Goal: Task Accomplishment & Management: Complete application form

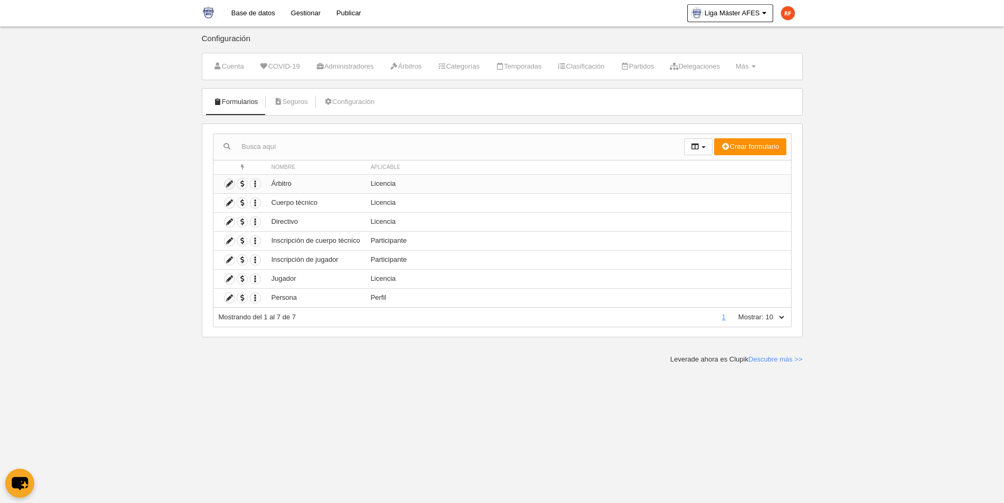
click at [230, 185] on icon at bounding box center [230, 184] width 10 height 10
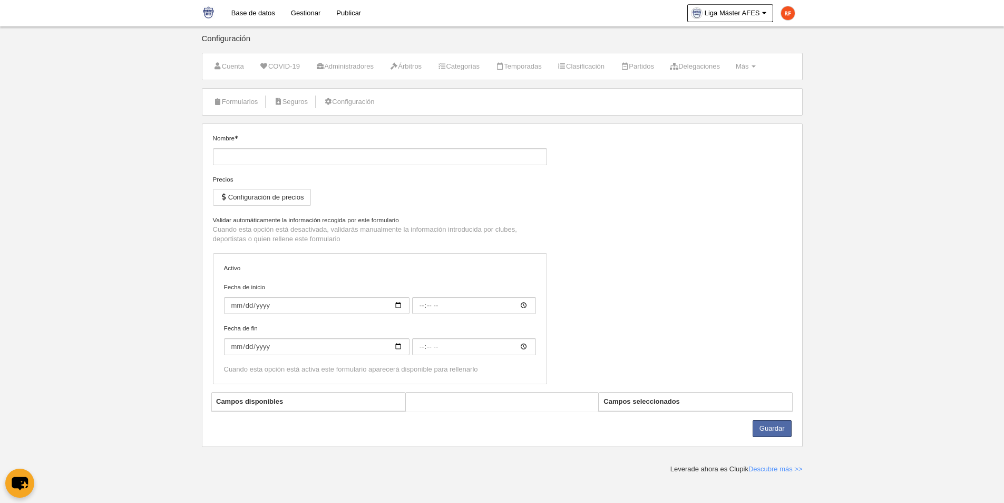
type input "Árbitro"
checkbox input "true"
select select "selected"
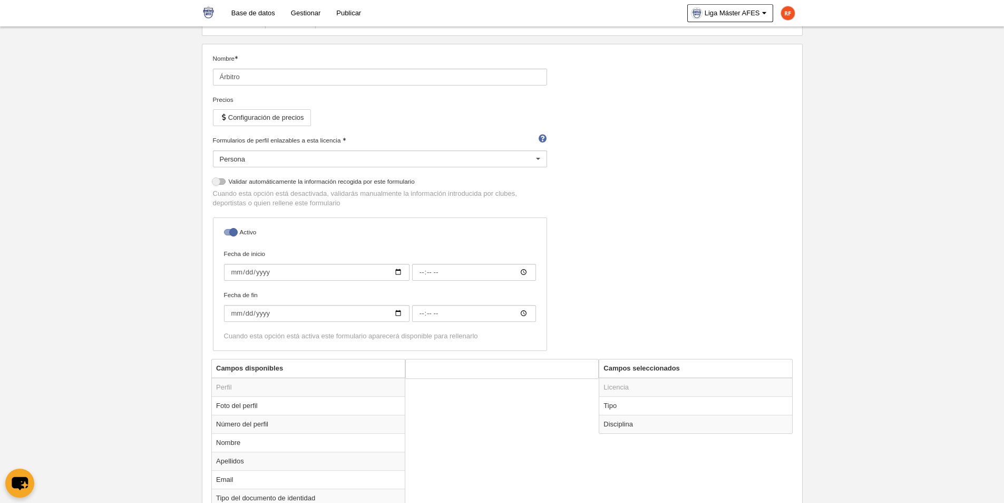
scroll to position [83, 0]
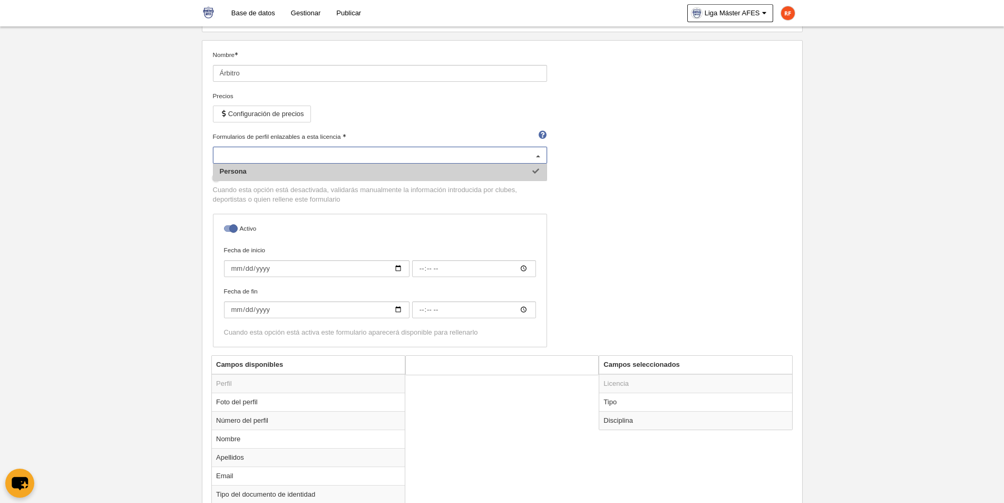
click at [538, 156] on div at bounding box center [538, 155] width 17 height 17
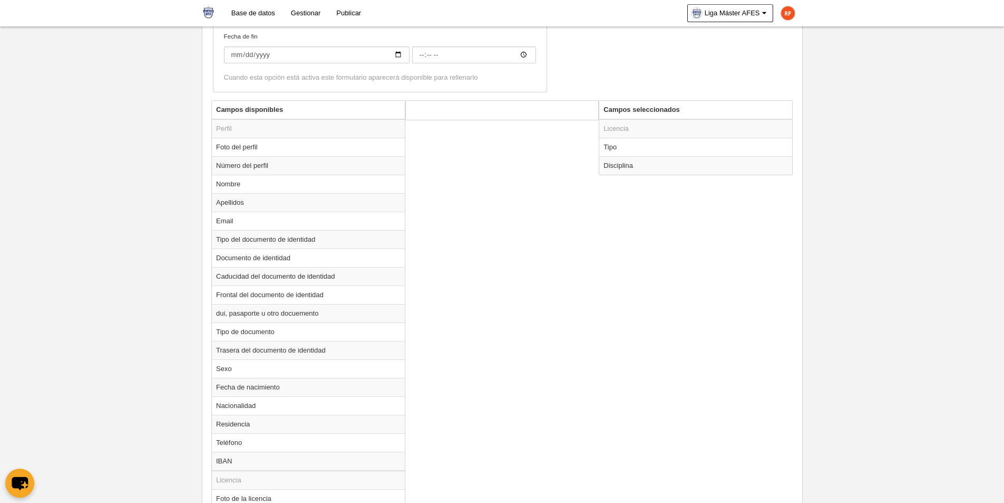
scroll to position [571, 0]
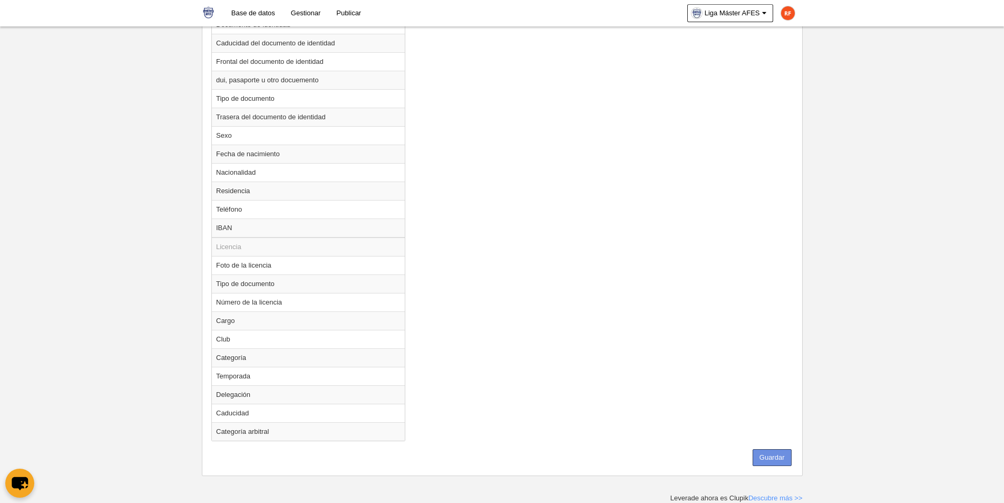
click at [769, 453] on button "Guardar" at bounding box center [772, 457] width 39 height 17
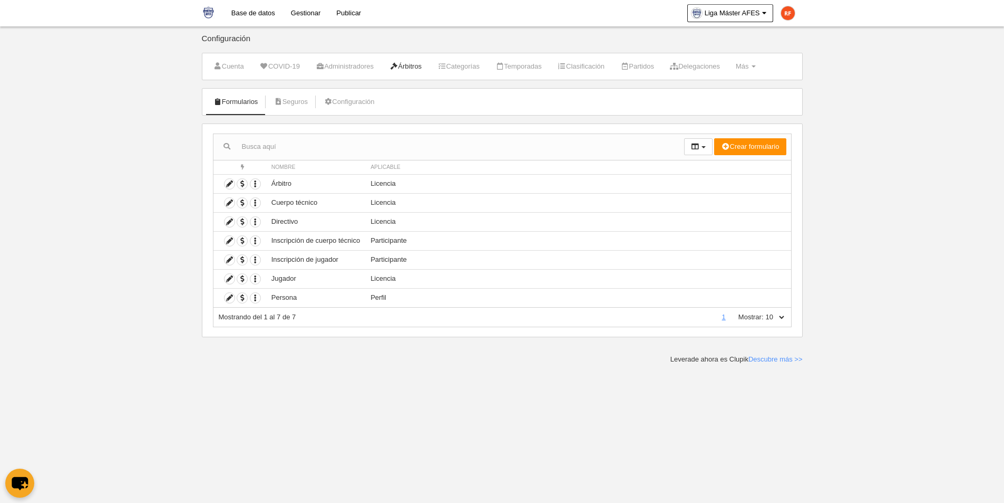
click at [413, 64] on link "Árbitros" at bounding box center [406, 67] width 44 height 16
